Goal: Task Accomplishment & Management: Use online tool/utility

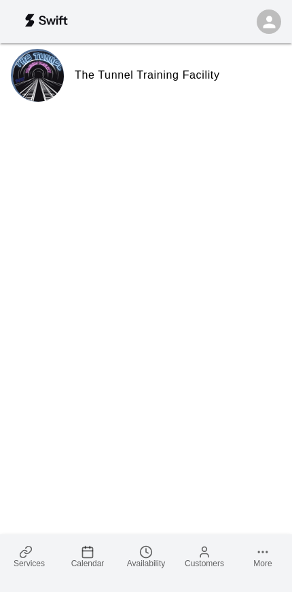
click at [98, 561] on span "Calendar" at bounding box center [87, 563] width 33 height 9
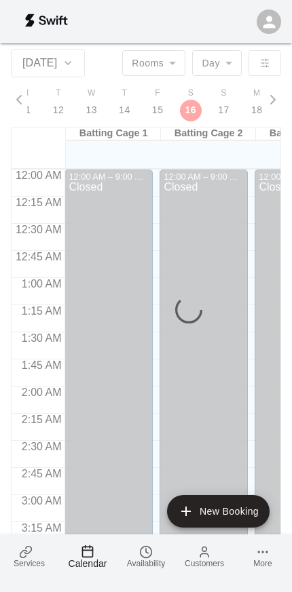
scroll to position [1557, 0]
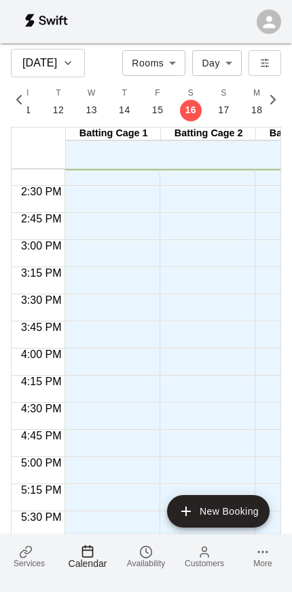
click at [22, 546] on icon at bounding box center [26, 552] width 14 height 14
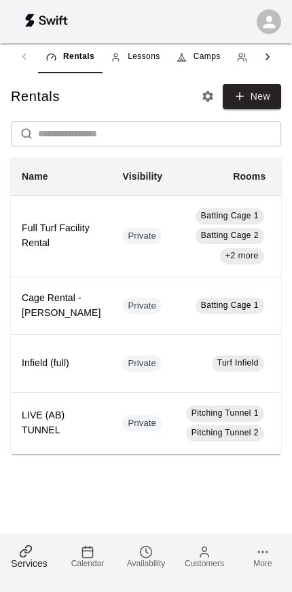
click at [213, 43] on link "Camps" at bounding box center [198, 57] width 60 height 33
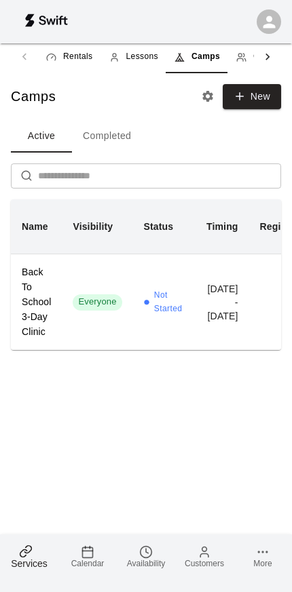
click at [167, 308] on span "Not Started" at bounding box center [169, 302] width 31 height 27
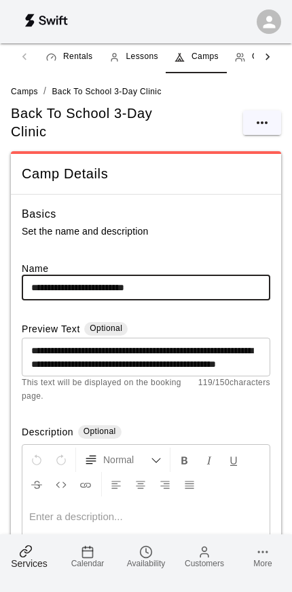
click at [260, 119] on icon "select merge strategy" at bounding box center [262, 123] width 16 height 16
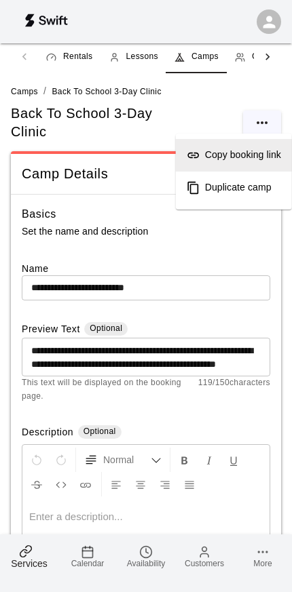
click at [266, 155] on h6 "Copy booking link" at bounding box center [243, 155] width 76 height 15
